Goal: Information Seeking & Learning: Learn about a topic

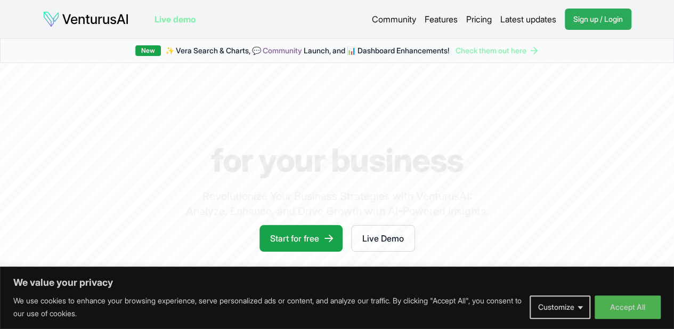
click at [591, 19] on span "Sign up / Login" at bounding box center [598, 19] width 50 height 11
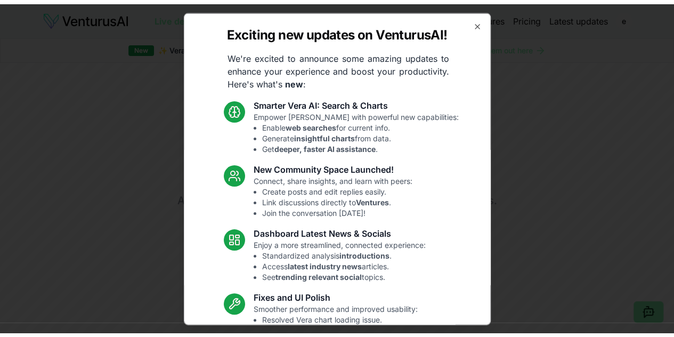
scroll to position [115, 0]
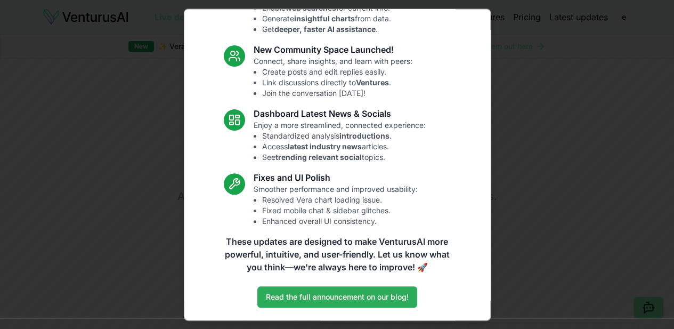
click at [333, 296] on link "Read the full announcement on our blog!" at bounding box center [337, 296] width 160 height 21
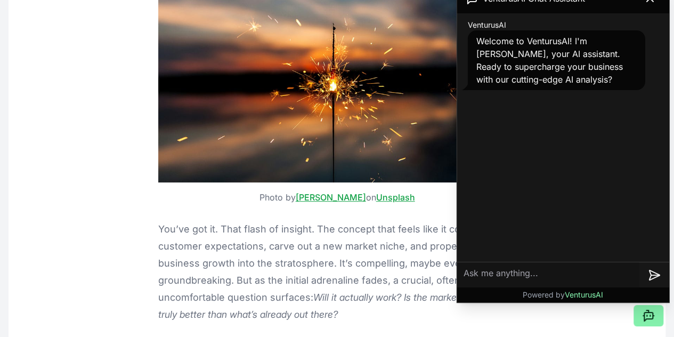
scroll to position [286, 0]
click at [172, 124] on img at bounding box center [337, 62] width 358 height 240
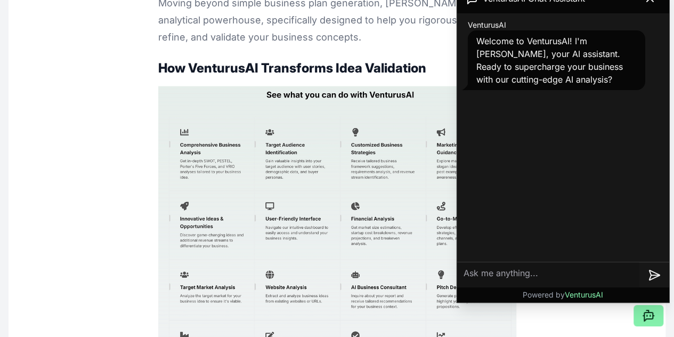
scroll to position [1260, 0]
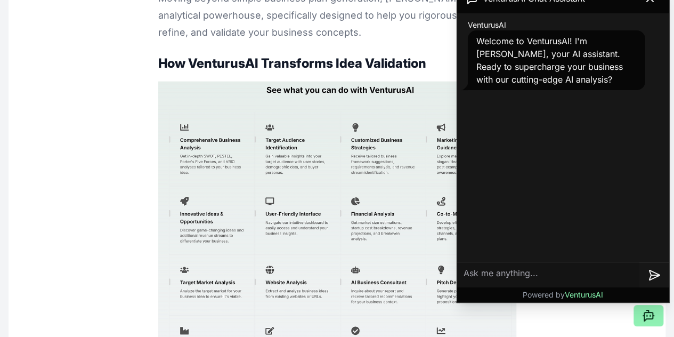
click at [646, 315] on icon at bounding box center [646, 315] width 0 height 1
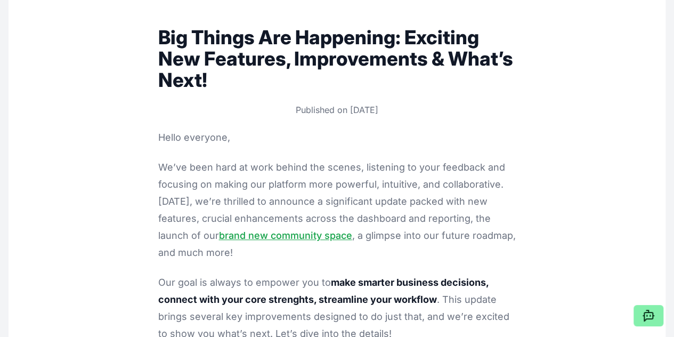
scroll to position [4474, 0]
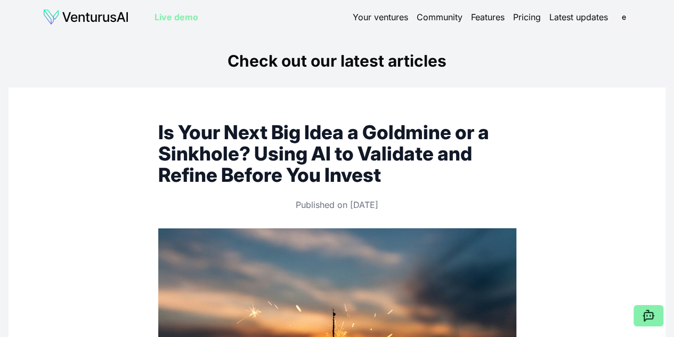
click at [187, 20] on link "Live demo" at bounding box center [176, 17] width 44 height 13
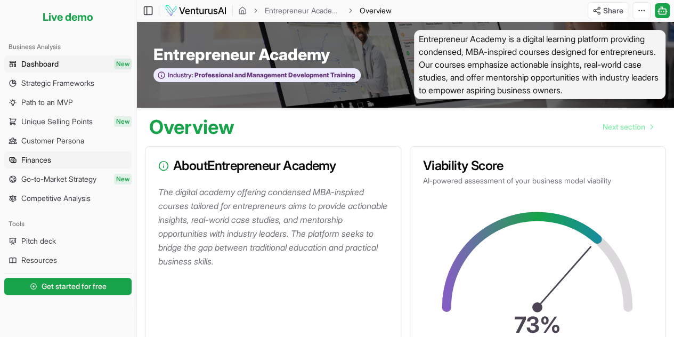
click at [58, 161] on link "Finances" at bounding box center [67, 159] width 127 height 17
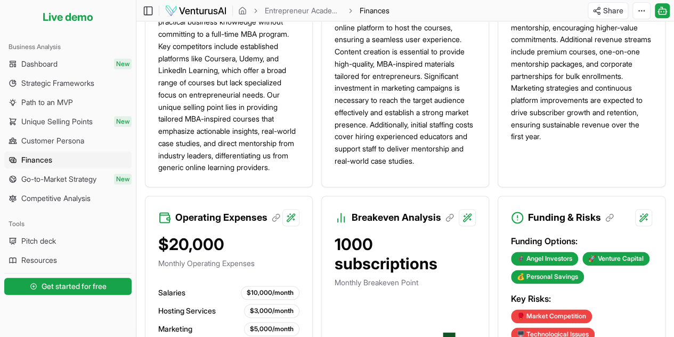
scroll to position [582, 0]
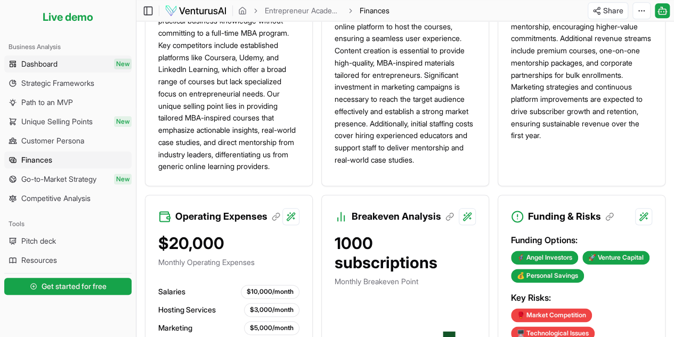
click at [58, 61] on span "Dashboard" at bounding box center [39, 64] width 36 height 11
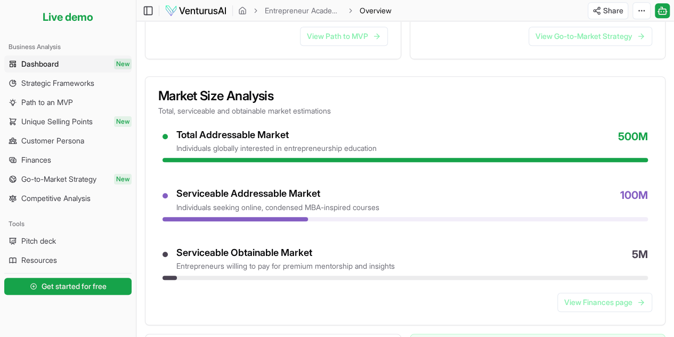
scroll to position [369, 0]
click at [62, 87] on span "Strategic Frameworks" at bounding box center [57, 83] width 73 height 11
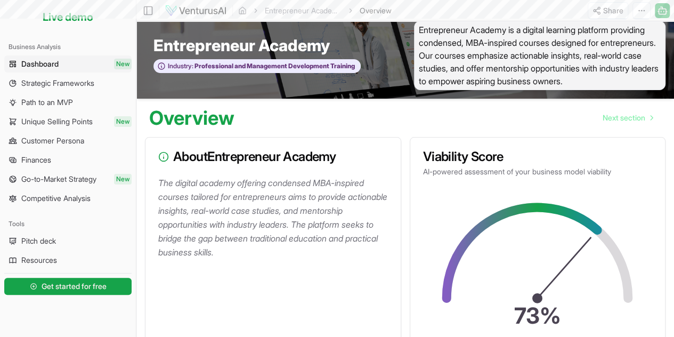
scroll to position [0, 0]
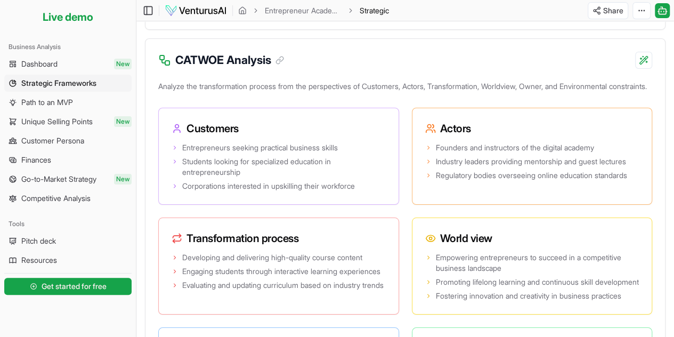
scroll to position [1876, 0]
